Goal: Task Accomplishment & Management: Manage account settings

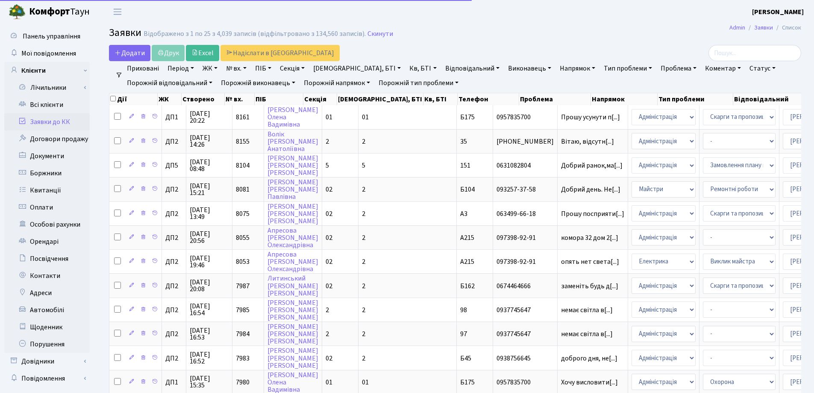
select select "25"
click at [373, 34] on link "Скинути" at bounding box center [381, 34] width 26 height 8
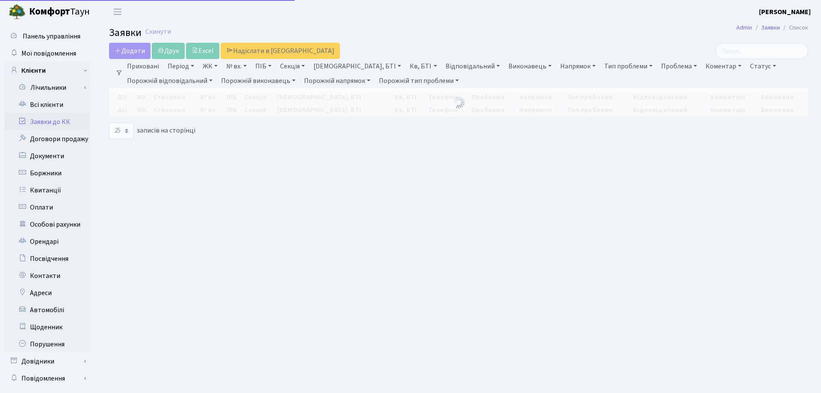
select select "25"
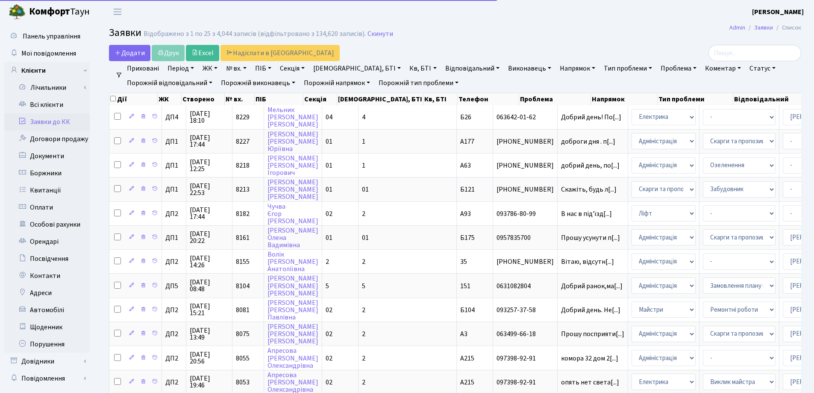
click at [49, 122] on link "Заявки до КК" at bounding box center [46, 121] width 85 height 17
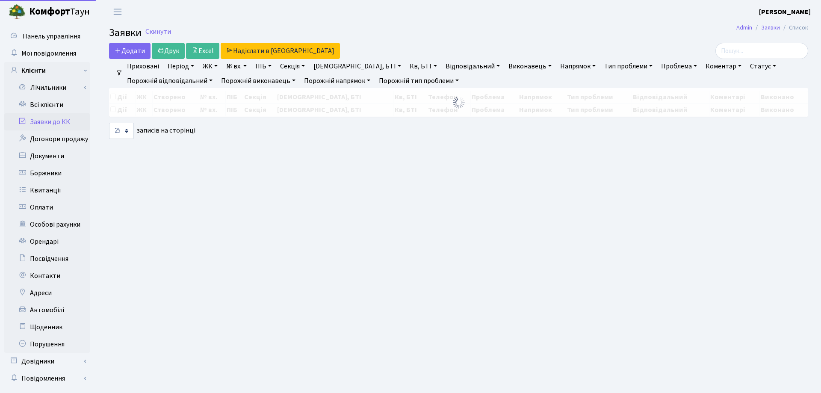
select select "25"
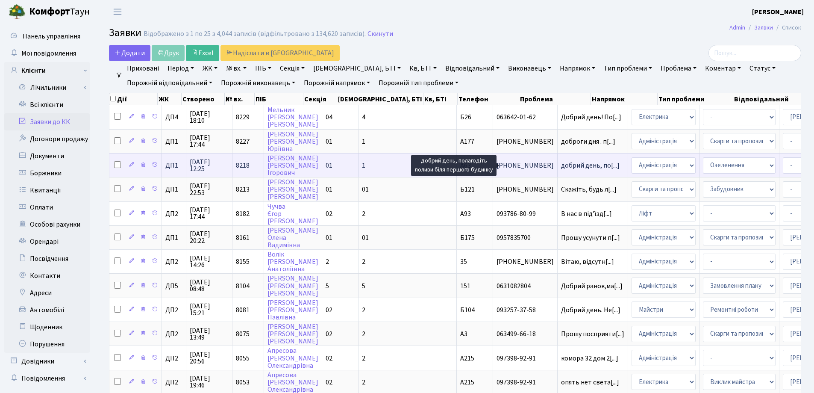
click at [561, 166] on span "добрий день, по[...]" at bounding box center [590, 165] width 59 height 9
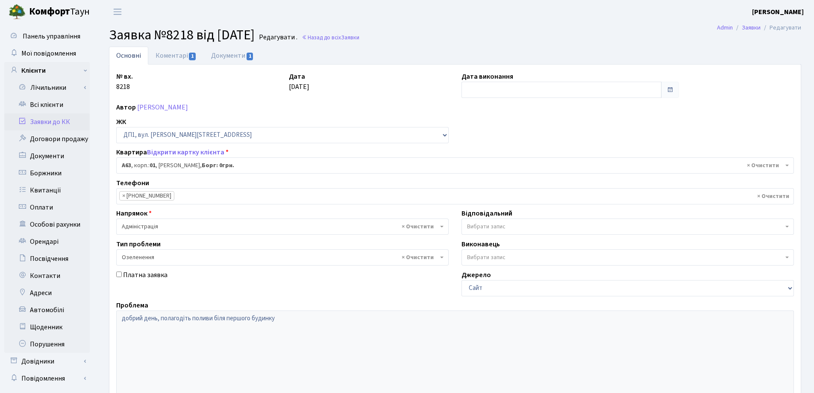
select select "29641"
select select "65"
click at [240, 57] on link "Документи 1" at bounding box center [232, 56] width 57 height 18
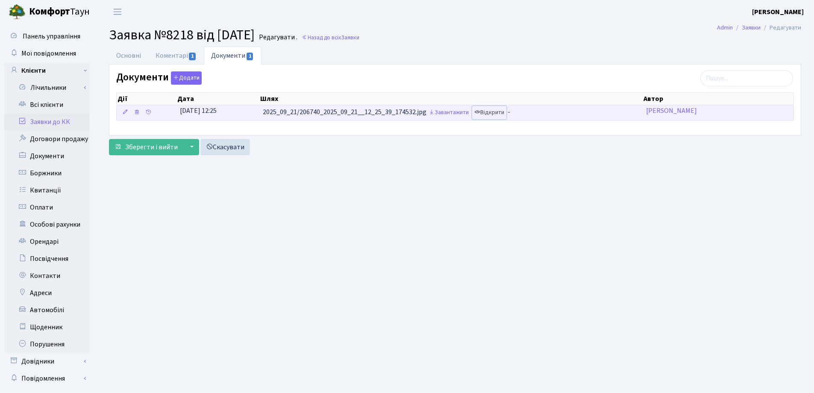
click at [498, 114] on link "Відкрити" at bounding box center [489, 112] width 34 height 13
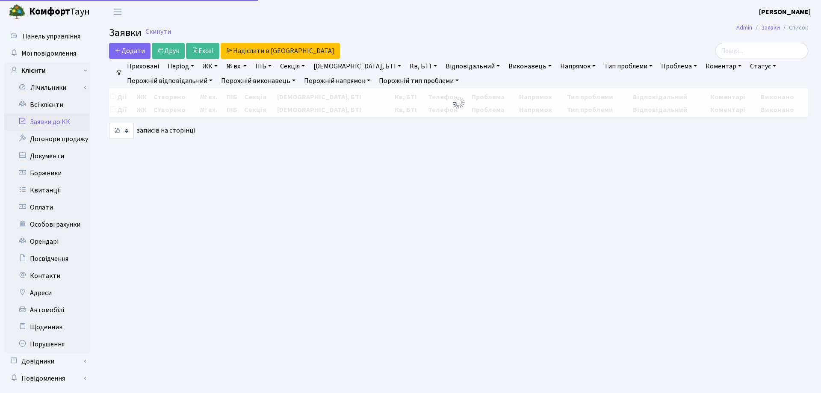
select select "25"
